Goal: Subscribe to service/newsletter

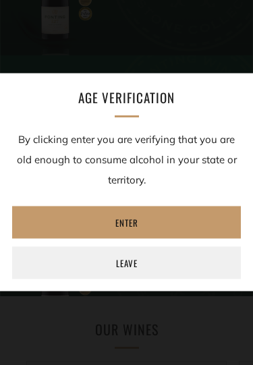
scroll to position [162, 0]
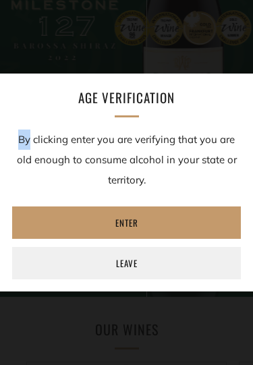
click at [139, 221] on link "Enter" at bounding box center [126, 222] width 229 height 32
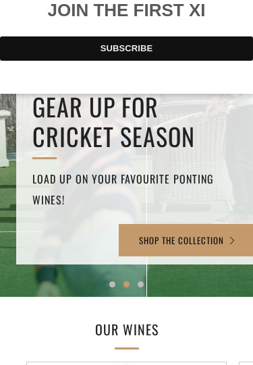
scroll to position [0, 0]
click at [173, 61] on button "SUBSCRIBE" at bounding box center [126, 48] width 253 height 24
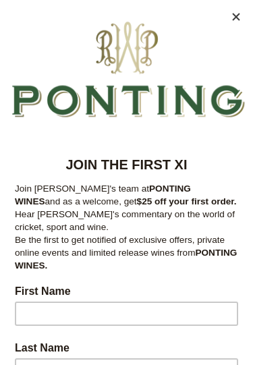
click at [86, 318] on input "First Name" at bounding box center [126, 313] width 223 height 24
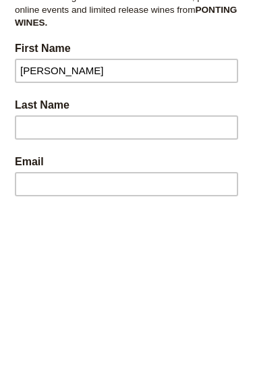
scroll to position [81, 0]
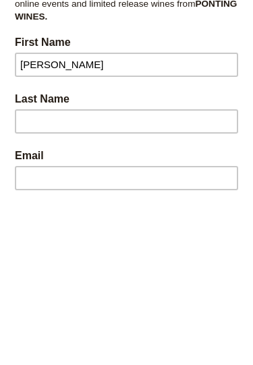
type input "[PERSON_NAME]"
click at [132, 124] on input "Last Name" at bounding box center [126, 122] width 223 height 24
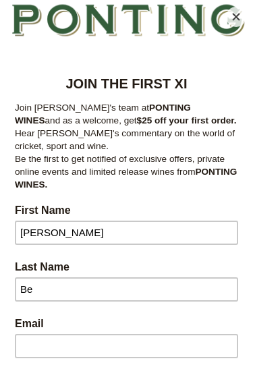
scroll to position [25, 0]
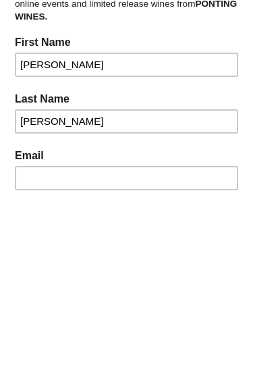
type input "[PERSON_NAME]"
click at [123, 175] on input "Email" at bounding box center [126, 179] width 223 height 24
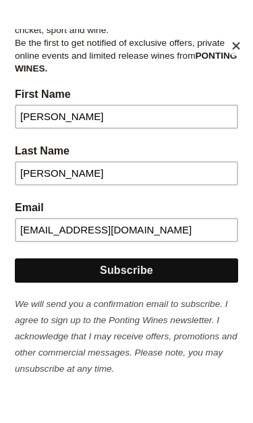
scroll to position [168, 0]
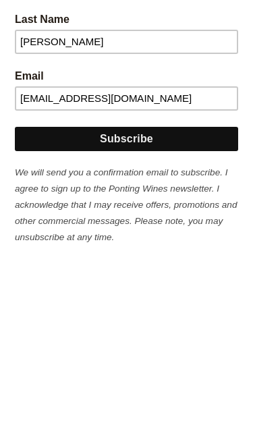
type input "[EMAIL_ADDRESS][DOMAIN_NAME]"
click at [143, 150] on input "Subscribe" at bounding box center [126, 139] width 223 height 24
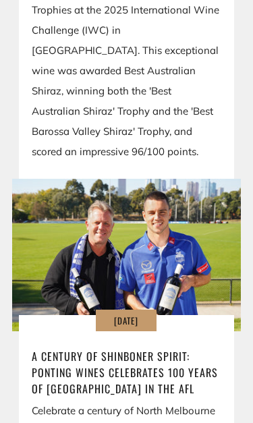
scroll to position [2545, 0]
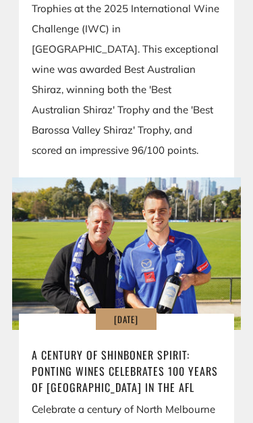
click at [197, 187] on div at bounding box center [126, 211] width 253 height 423
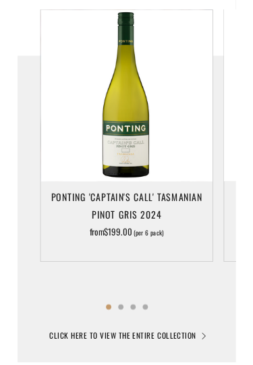
scroll to position [0, 0]
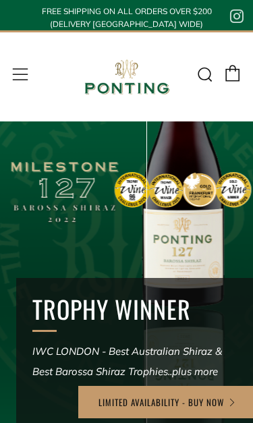
click at [231, 162] on div at bounding box center [126, 211] width 253 height 423
